Goal: Task Accomplishment & Management: Use online tool/utility

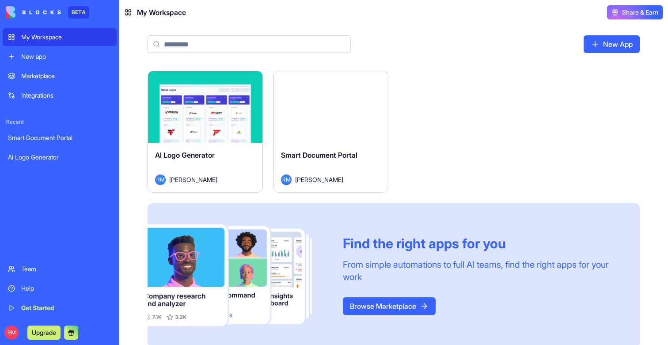
click at [328, 111] on button "Launch" at bounding box center [331, 107] width 66 height 18
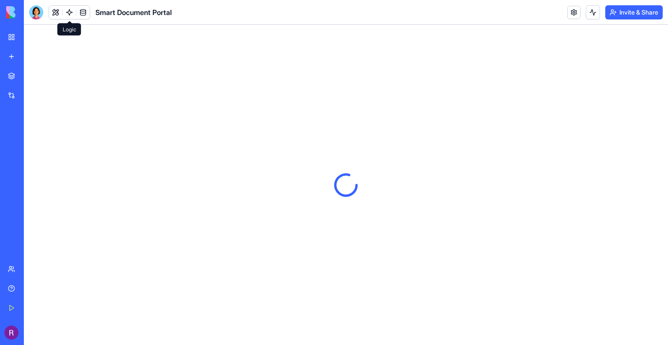
click at [67, 13] on link at bounding box center [69, 12] width 13 height 13
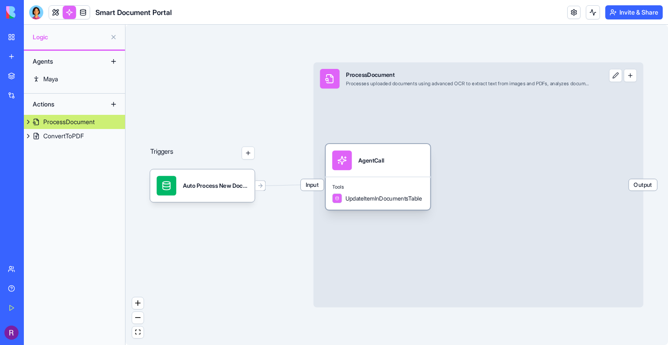
click at [415, 172] on div "AgentCall" at bounding box center [378, 160] width 105 height 33
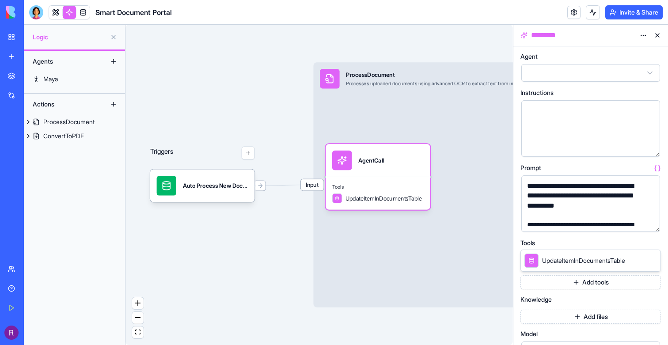
click at [653, 225] on button "button" at bounding box center [652, 223] width 14 height 14
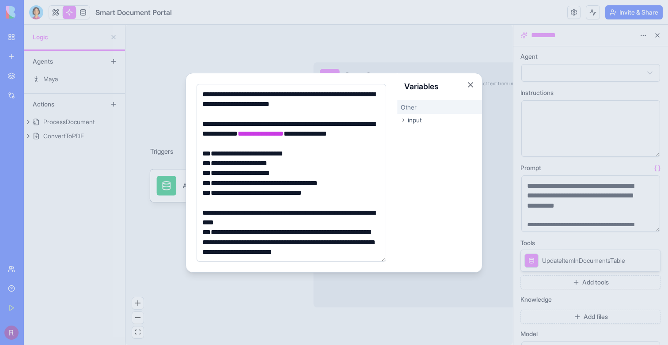
click at [431, 276] on div at bounding box center [334, 172] width 668 height 345
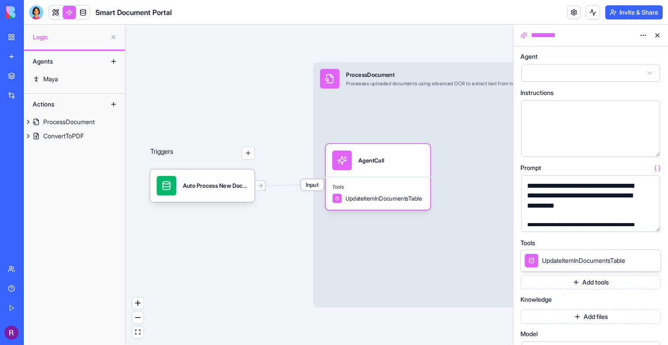
scroll to position [127, 0]
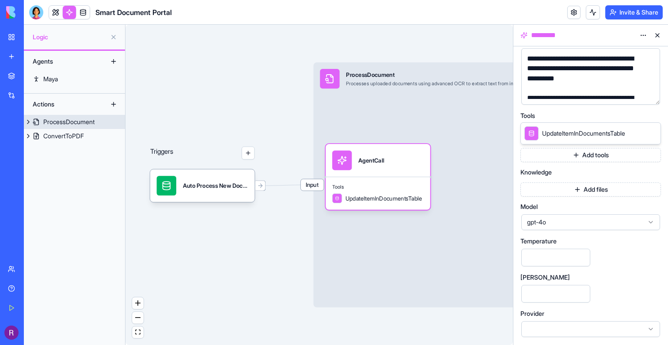
click at [308, 189] on span "Input" at bounding box center [312, 185] width 23 height 11
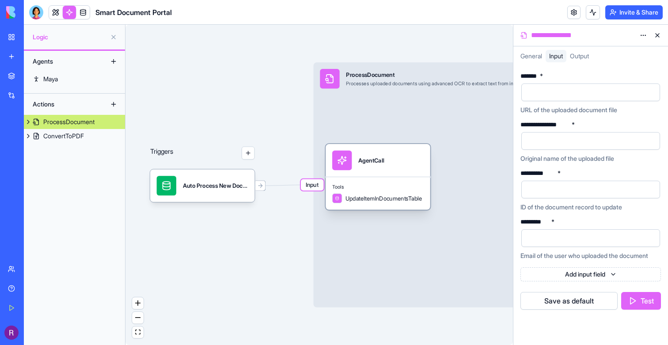
click at [348, 174] on div "AgentCall" at bounding box center [378, 160] width 105 height 33
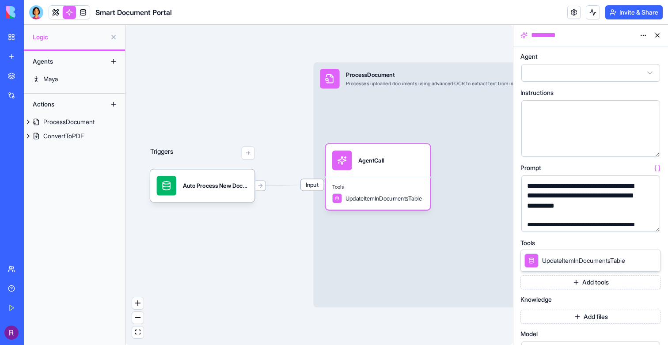
click at [649, 223] on button "button" at bounding box center [652, 223] width 14 height 14
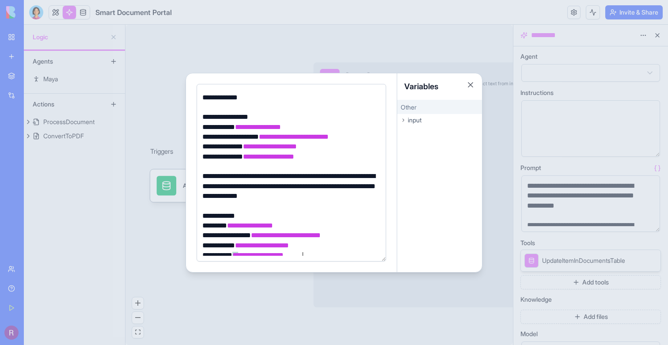
scroll to position [368, 0]
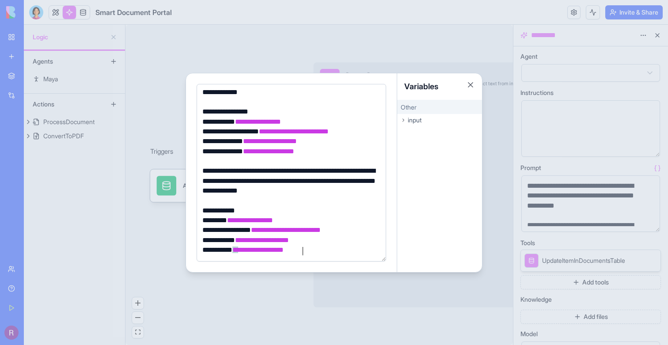
click at [309, 291] on div at bounding box center [334, 172] width 668 height 345
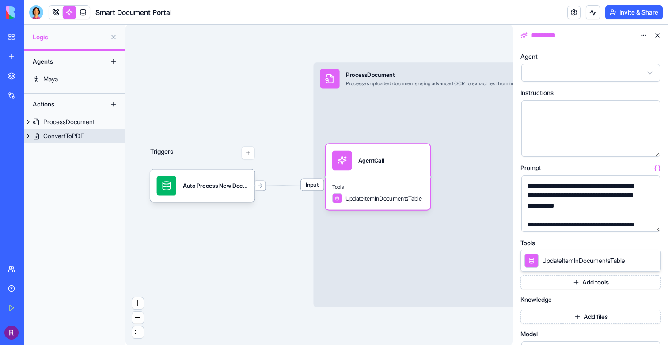
click at [79, 141] on link "ConvertToPDF" at bounding box center [74, 136] width 101 height 14
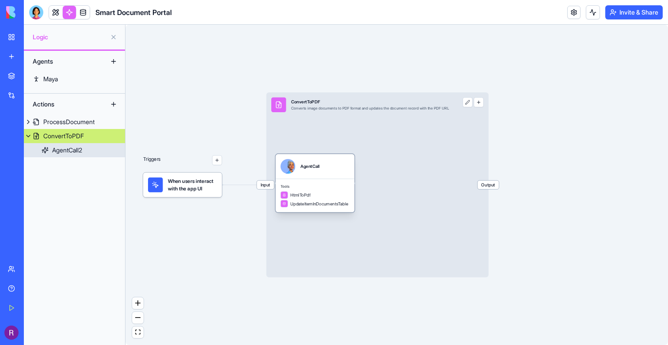
click at [329, 180] on div "Tools HtmlToPdf UpdateItemInDocumentsTable" at bounding box center [315, 196] width 79 height 34
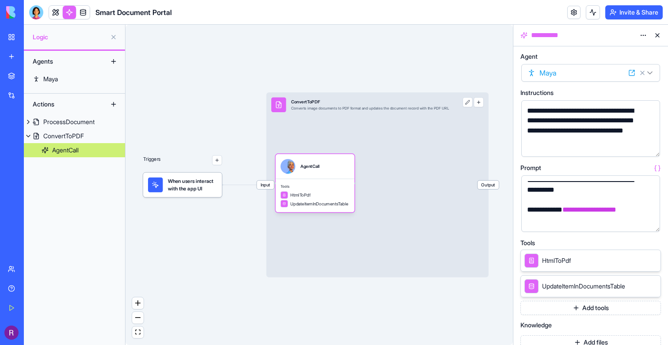
scroll to position [163, 0]
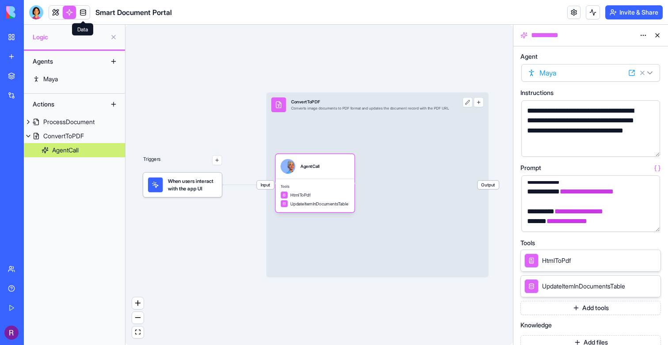
click at [84, 11] on link at bounding box center [82, 12] width 13 height 13
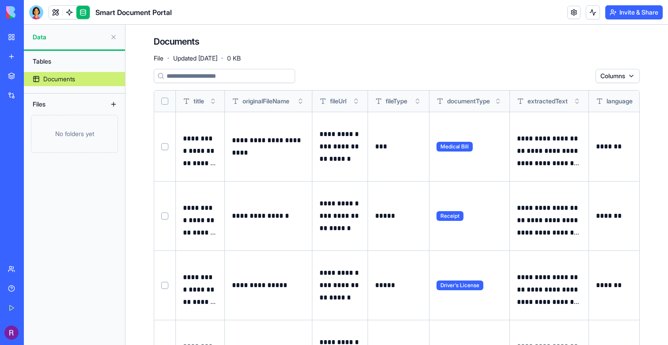
click at [0, 0] on button at bounding box center [0, 0] width 0 height 0
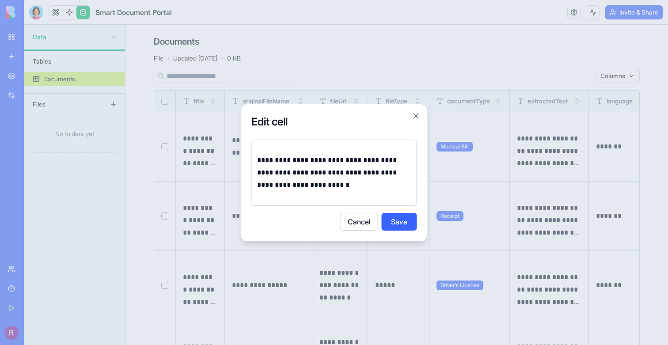
click at [585, 181] on div at bounding box center [334, 172] width 668 height 345
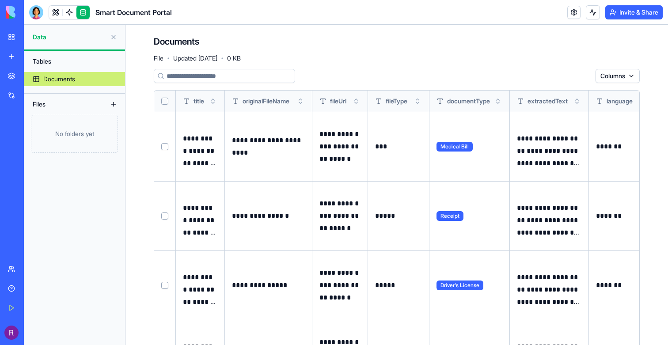
click at [0, 0] on button at bounding box center [0, 0] width 0 height 0
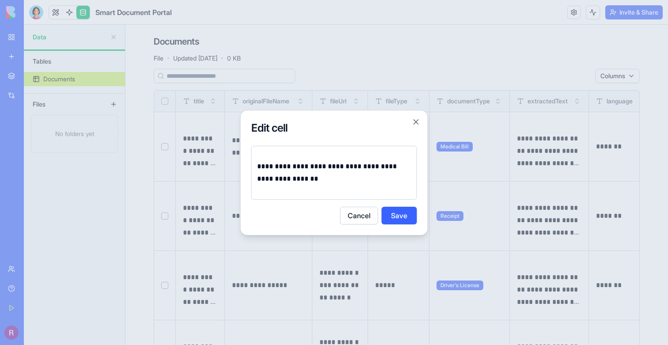
click at [585, 192] on div at bounding box center [334, 172] width 668 height 345
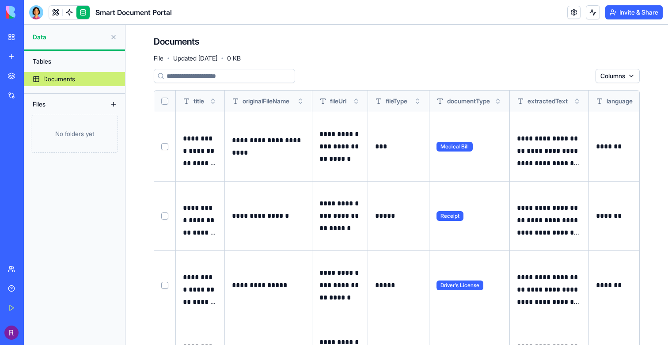
click at [0, 0] on button at bounding box center [0, 0] width 0 height 0
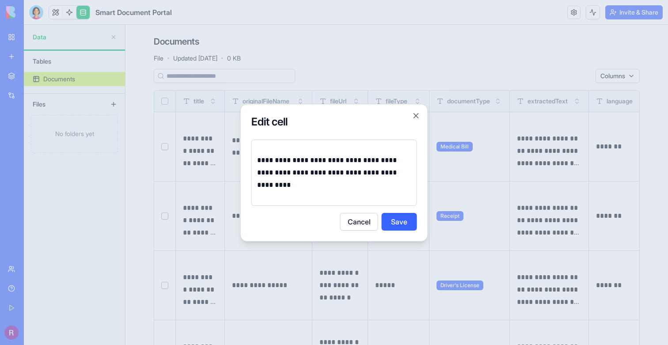
click at [583, 259] on div at bounding box center [334, 172] width 668 height 345
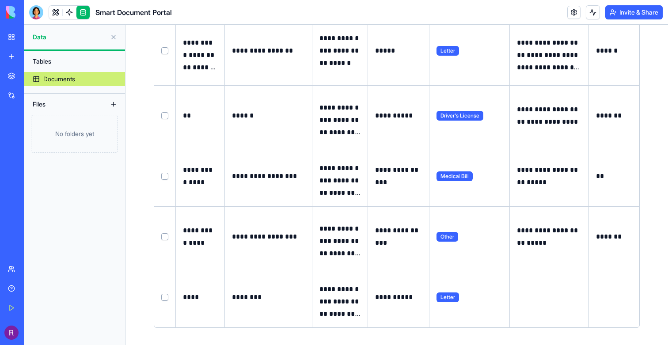
scroll to position [304, 0]
click at [0, 0] on button at bounding box center [0, 0] width 0 height 0
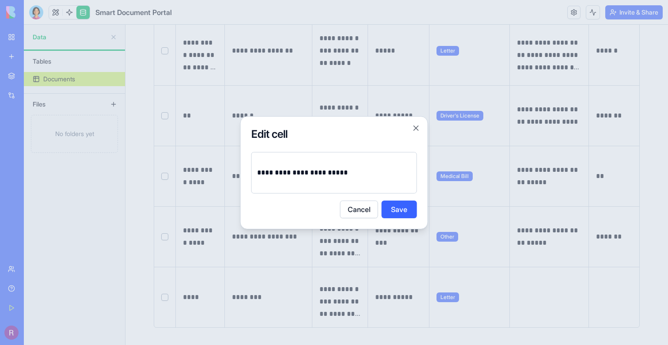
click at [588, 200] on div at bounding box center [334, 172] width 668 height 345
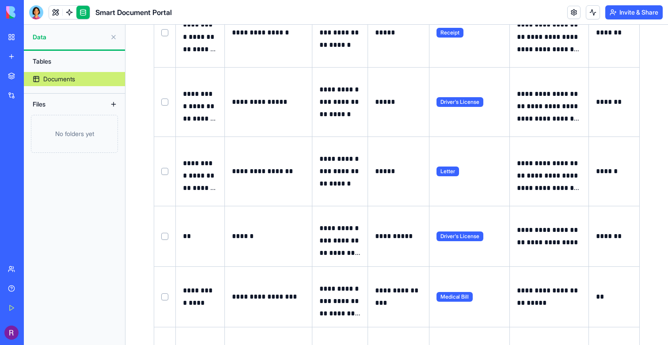
scroll to position [163, 0]
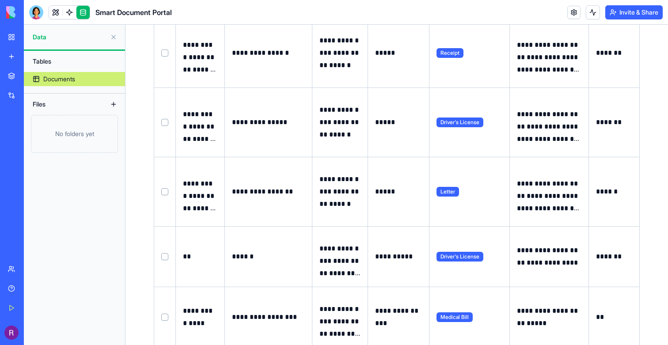
click at [0, 0] on button at bounding box center [0, 0] width 0 height 0
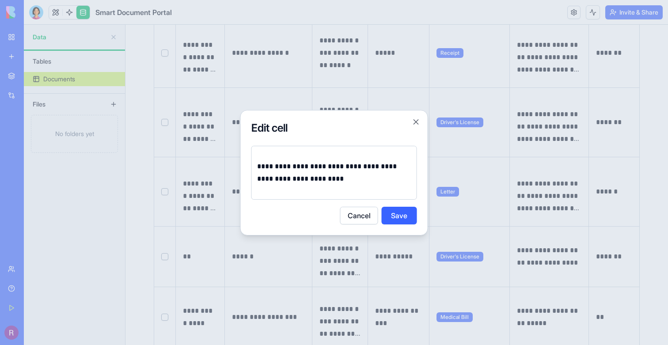
click at [580, 172] on div at bounding box center [334, 172] width 668 height 345
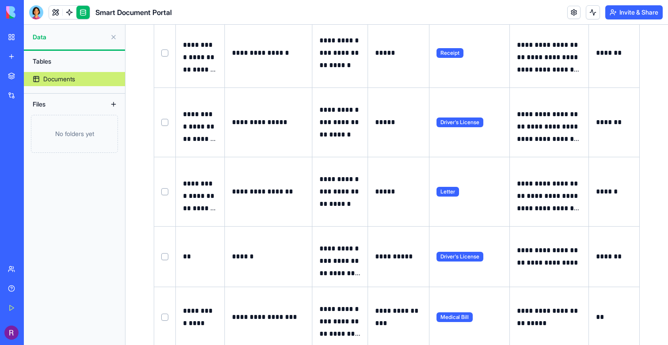
click at [0, 0] on button at bounding box center [0, 0] width 0 height 0
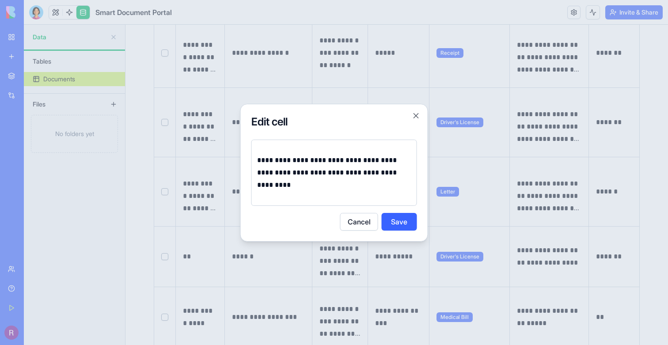
click at [572, 118] on div at bounding box center [334, 172] width 668 height 345
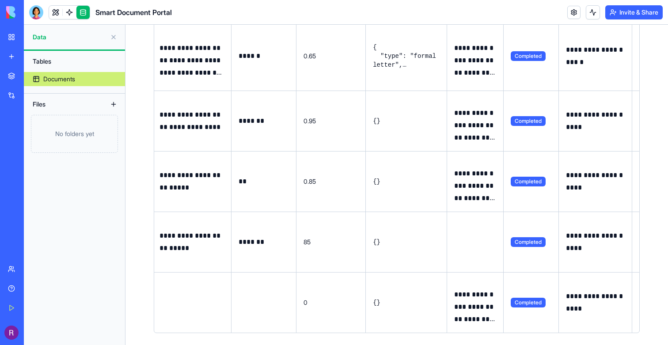
scroll to position [304, 0]
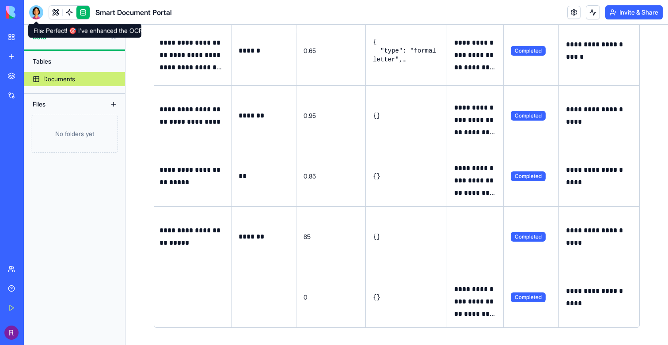
click at [33, 9] on div at bounding box center [36, 12] width 14 height 14
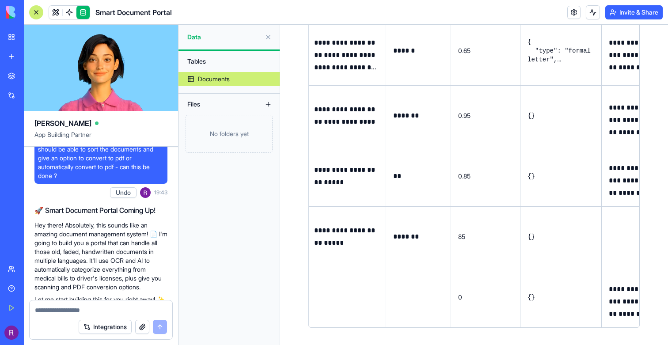
scroll to position [0, 0]
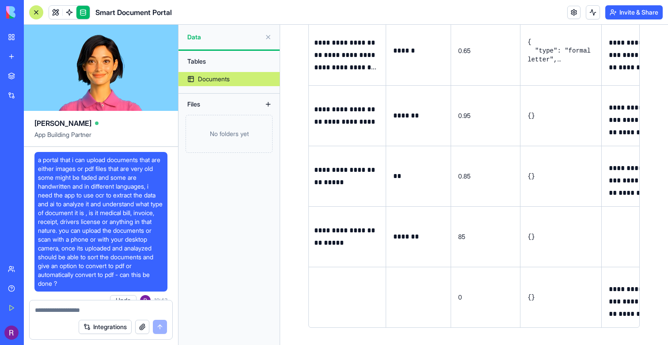
click at [111, 195] on span "a portal that i can upload documents that are either images or pdf files that a…" at bounding box center [101, 222] width 126 height 133
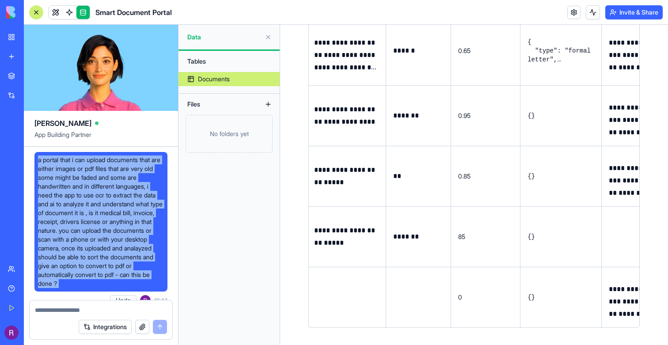
click at [111, 195] on span "a portal that i can upload documents that are either images or pdf files that a…" at bounding box center [101, 222] width 126 height 133
copy span "a portal that i can upload documents that are either images or pdf files that a…"
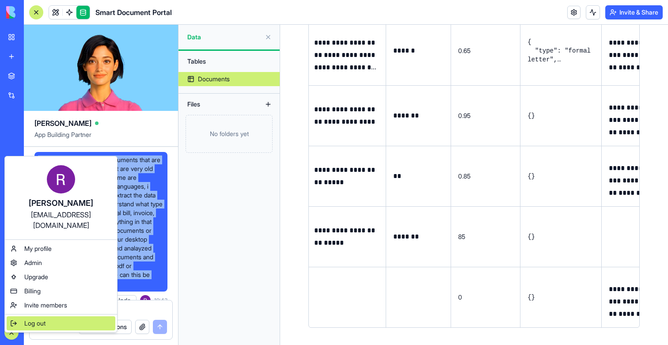
click at [33, 319] on span "Log out" at bounding box center [34, 323] width 21 height 9
